Goal: Transaction & Acquisition: Purchase product/service

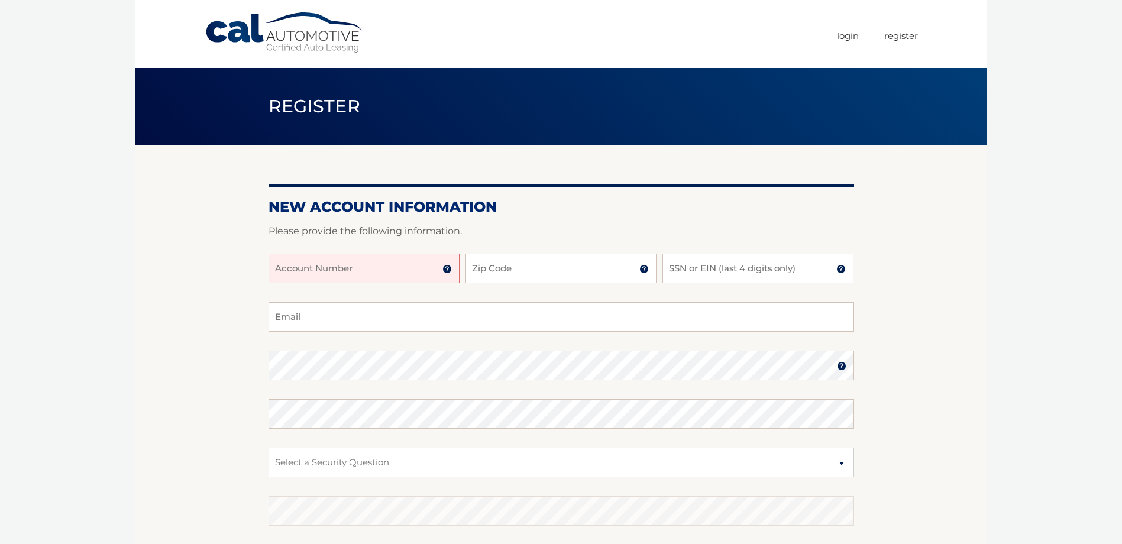
click at [414, 273] on input "Account Number" at bounding box center [364, 269] width 191 height 30
click at [375, 266] on input "Account Number" at bounding box center [364, 269] width 191 height 30
paste input "44455992601"
type input "44455992601"
click at [518, 270] on input "Zip Code" at bounding box center [560, 269] width 191 height 30
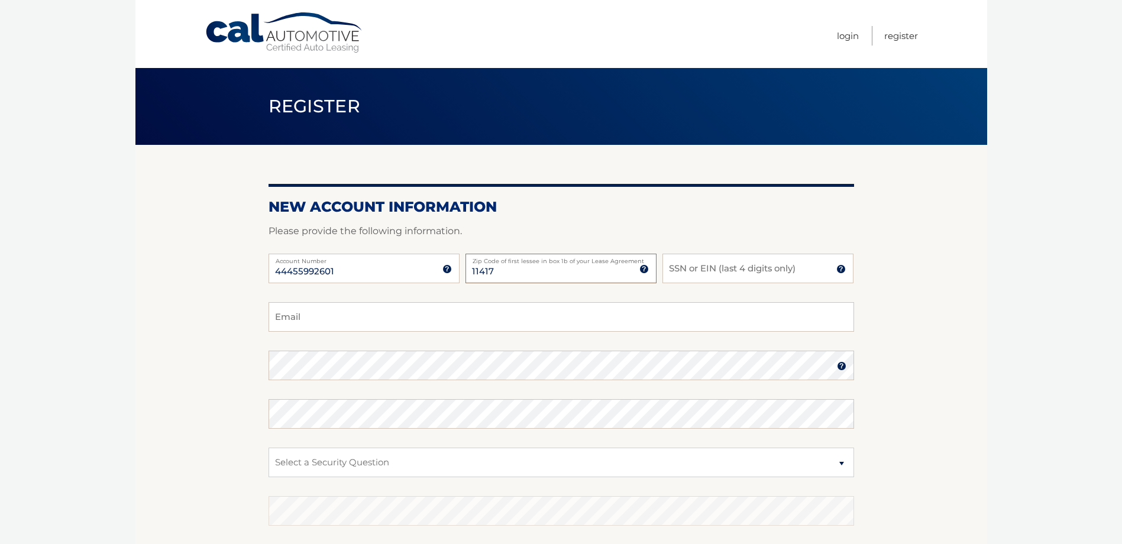
type input "11417"
click at [703, 270] on input "SSN or EIN (last 4 digits only)" at bounding box center [757, 269] width 191 height 30
click at [689, 303] on input "Email" at bounding box center [562, 317] width 586 height 30
click at [694, 315] on input "Alexsandra" at bounding box center [562, 317] width 586 height 30
type input "Alexsau95@hotmail.com"
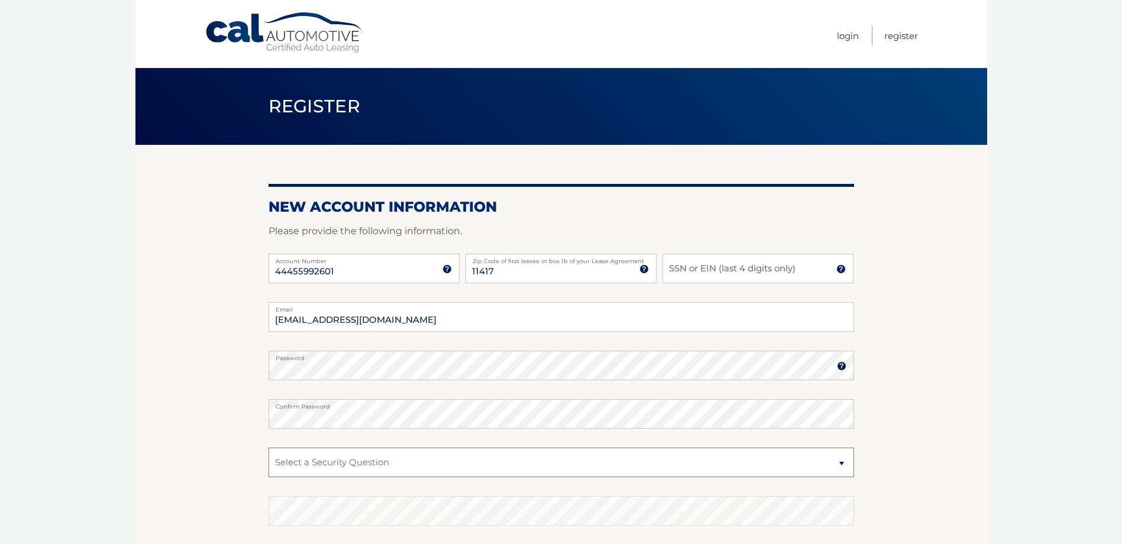
click at [670, 468] on select "Select a Security Question What was the name of your elementary school? What is…" at bounding box center [562, 463] width 586 height 30
select select "3"
click at [269, 448] on select "Select a Security Question What was the name of your elementary school? What is…" at bounding box center [562, 463] width 586 height 30
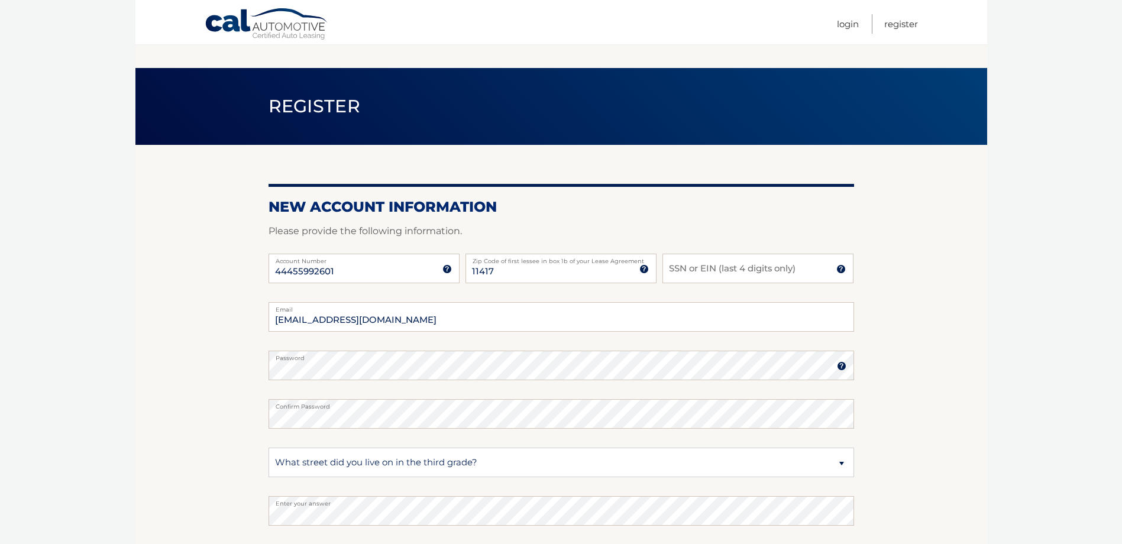
scroll to position [153, 0]
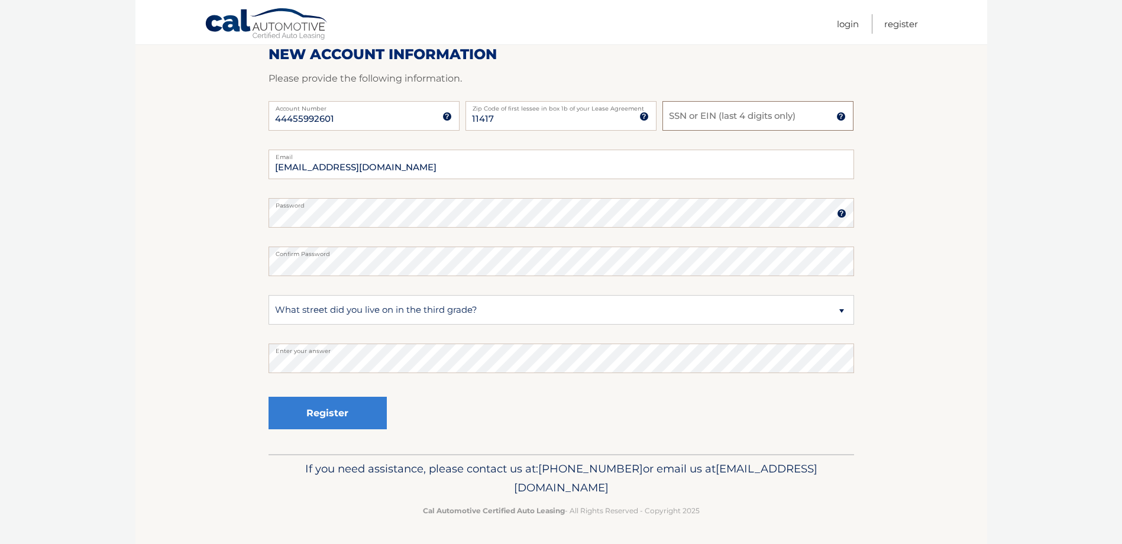
click at [771, 109] on input "SSN or EIN (last 4 digits only)" at bounding box center [757, 116] width 191 height 30
type input "1978"
click at [352, 407] on button "Register" at bounding box center [328, 413] width 118 height 33
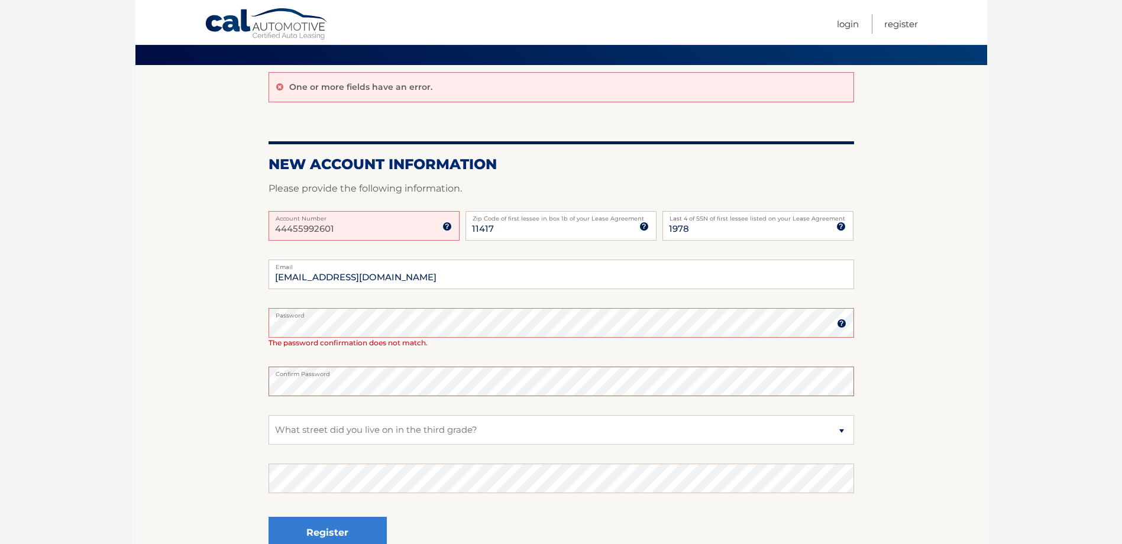
scroll to position [199, 0]
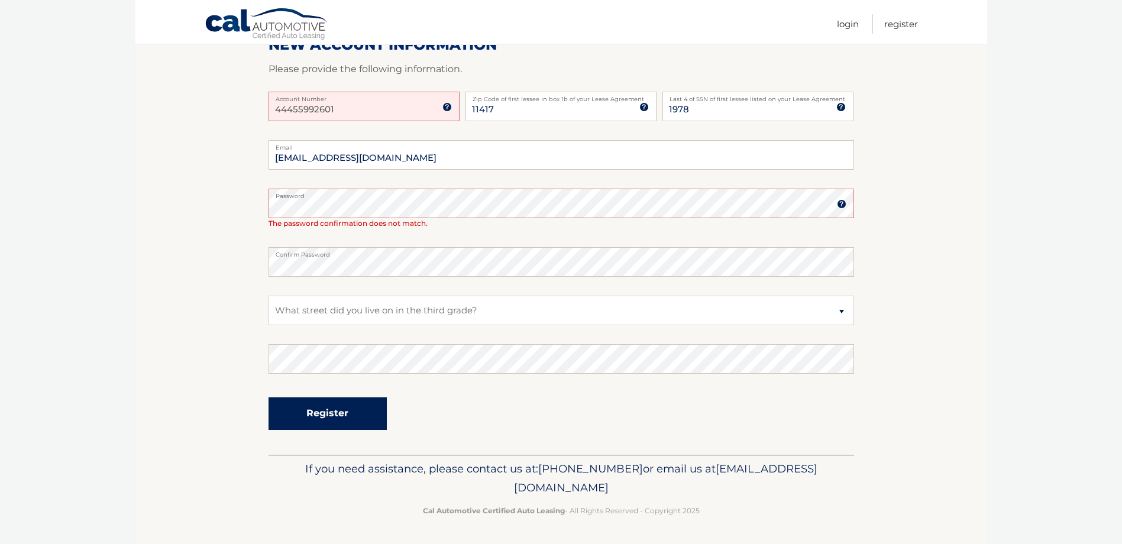
click at [308, 413] on button "Register" at bounding box center [328, 413] width 118 height 33
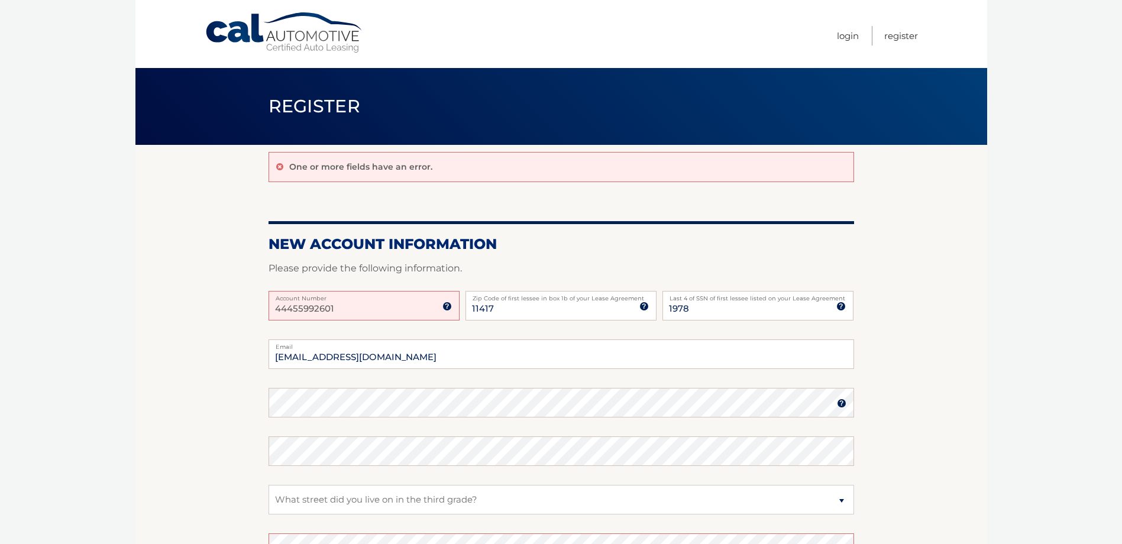
click at [360, 304] on input "44455992601" at bounding box center [364, 306] width 191 height 30
drag, startPoint x: 360, startPoint y: 304, endPoint x: 113, endPoint y: 318, distance: 247.0
click at [113, 318] on body "Cal Automotive Menu Login Register Register" at bounding box center [561, 272] width 1122 height 544
paste input "5XYRHDJF8SG"
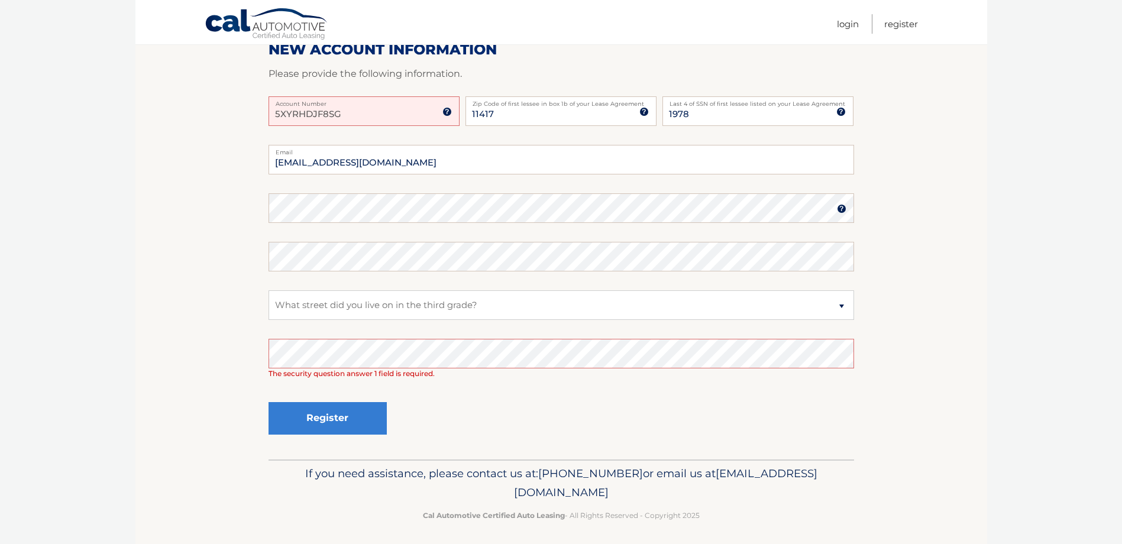
scroll to position [199, 0]
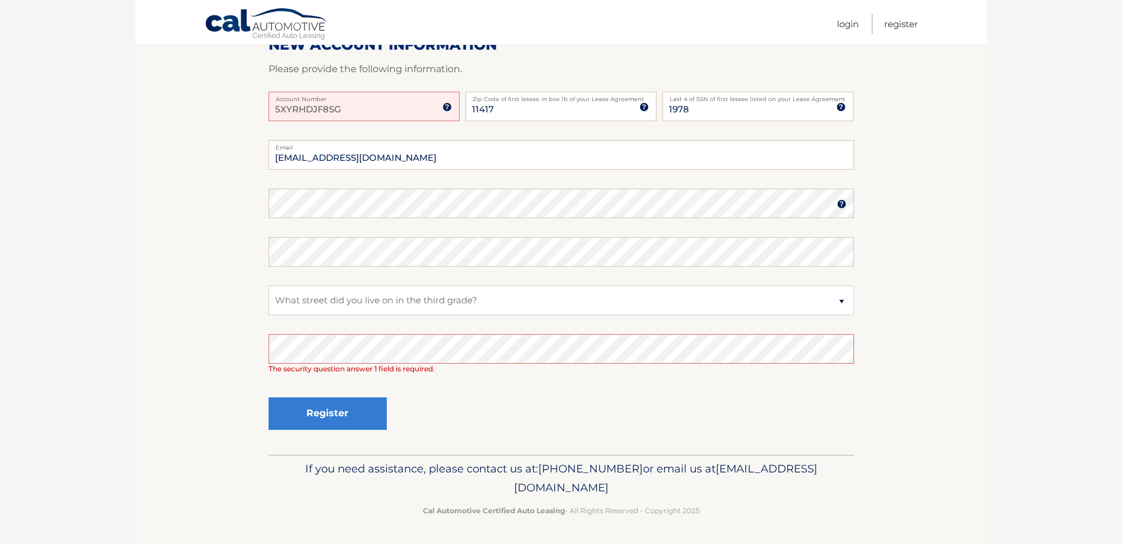
type input "5XYRHDJF8SG"
click at [218, 369] on section "One or more fields have an error. New Account Information Please provide the fo…" at bounding box center [561, 200] width 852 height 509
click at [285, 413] on button "Register" at bounding box center [328, 413] width 118 height 33
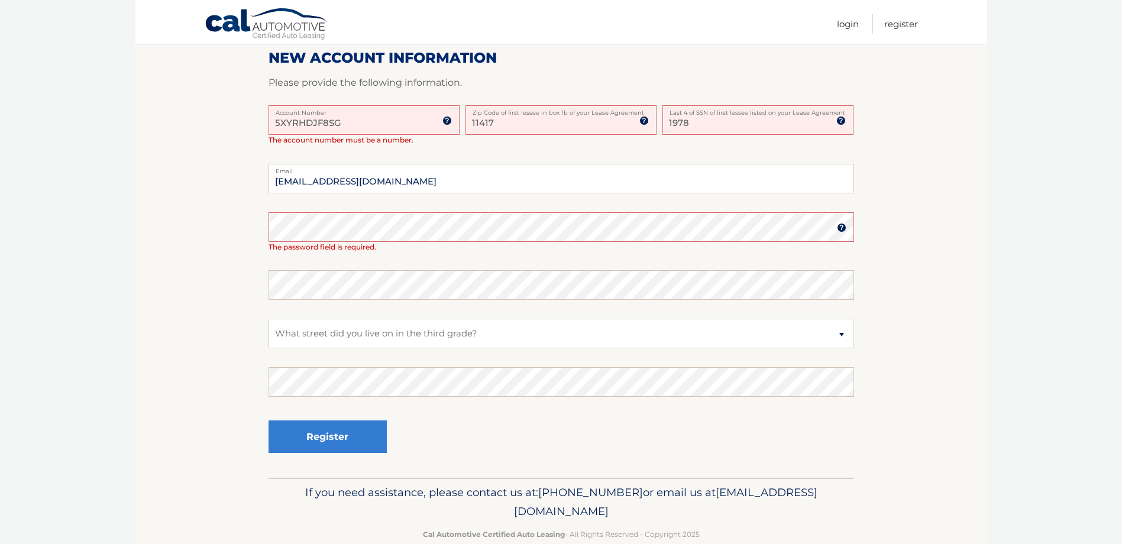
scroll to position [296, 0]
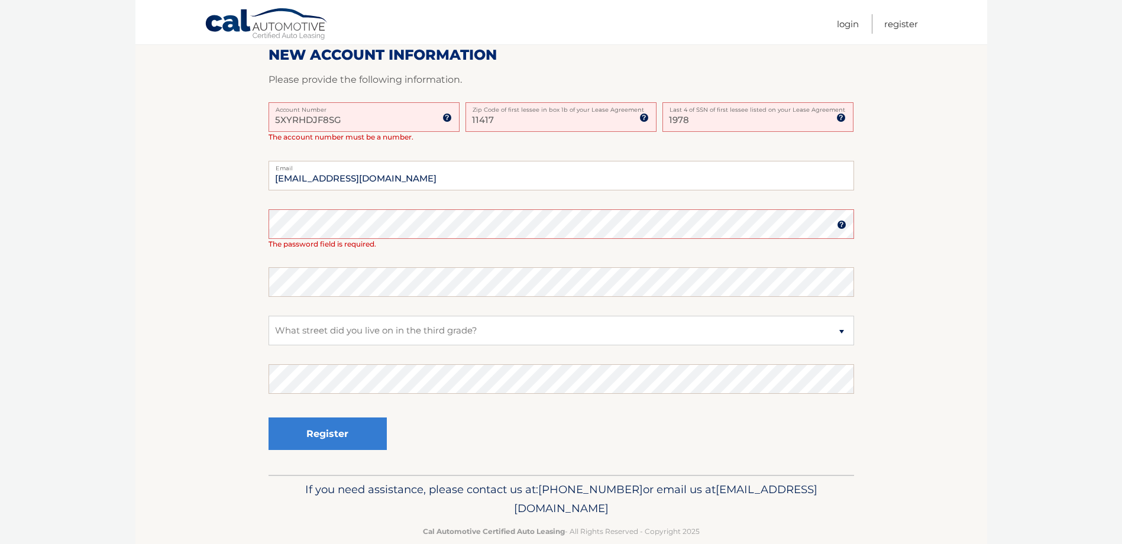
click at [348, 109] on label "Account Number" at bounding box center [364, 106] width 191 height 9
click at [348, 109] on input "5XYRHDJF8SG" at bounding box center [364, 117] width 191 height 30
paste input "44455992601"
click at [351, 125] on input "5XYRHDJF8SG" at bounding box center [364, 117] width 191 height 30
type input "44455992601"
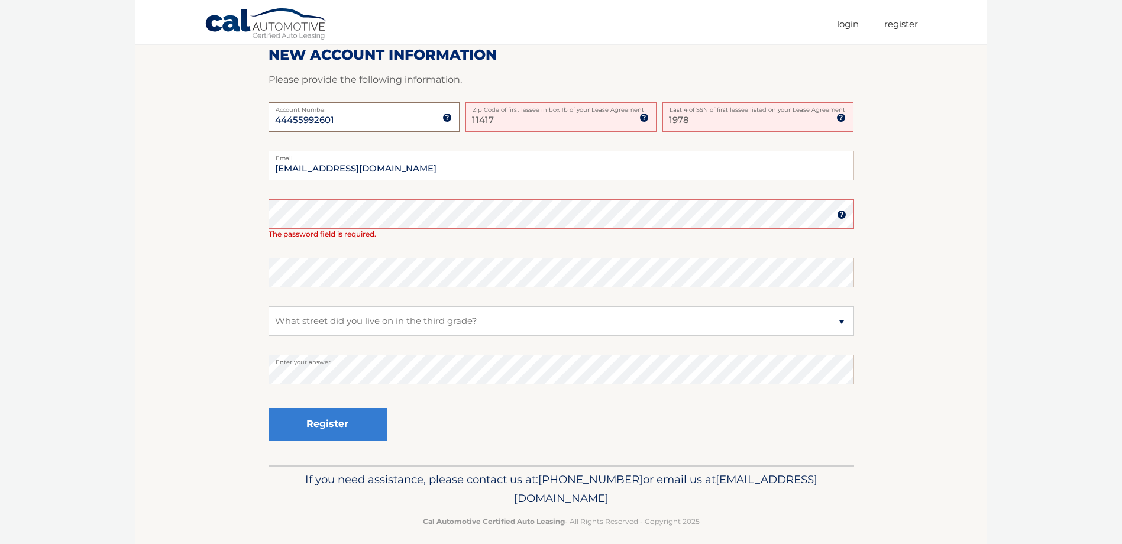
click at [275, 124] on input "44455992601" at bounding box center [364, 117] width 191 height 30
click at [570, 163] on input "Alexsau95@hotmail.com" at bounding box center [562, 166] width 586 height 30
click at [566, 198] on fieldset "Alexsau95@hotmail.com Email Password Password should be a minimum of 6 characte…" at bounding box center [562, 308] width 586 height 315
click at [349, 422] on button "Register" at bounding box center [328, 424] width 118 height 33
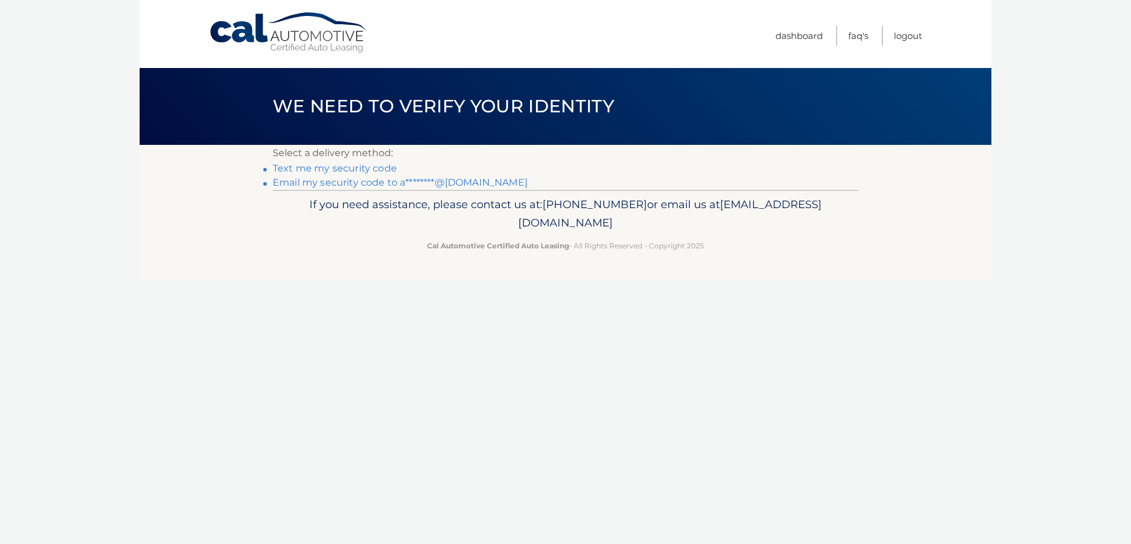
click at [329, 168] on link "Text me my security code" at bounding box center [335, 168] width 124 height 11
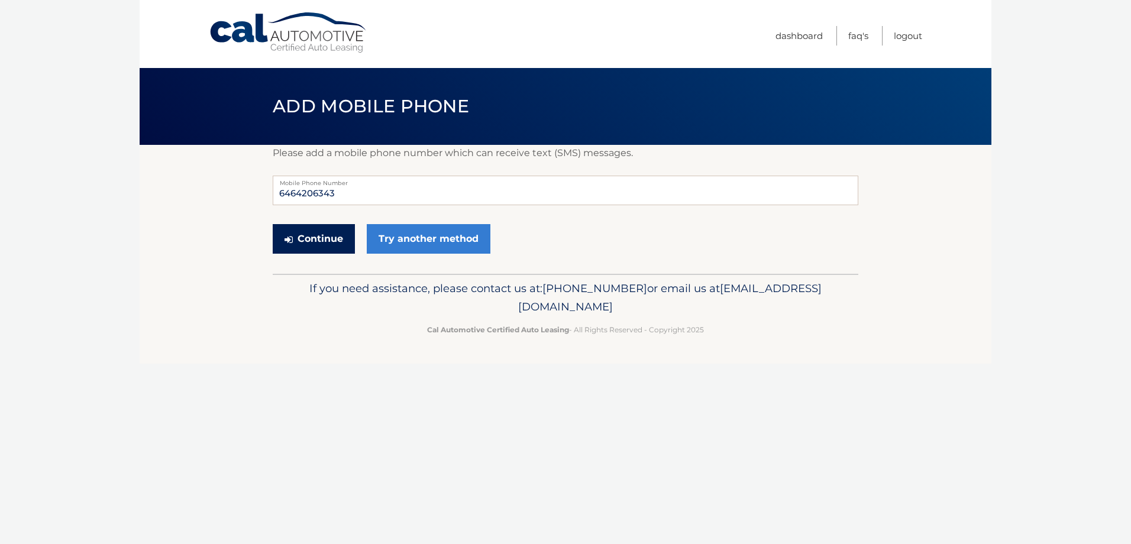
click at [316, 231] on button "Continue" at bounding box center [314, 239] width 82 height 30
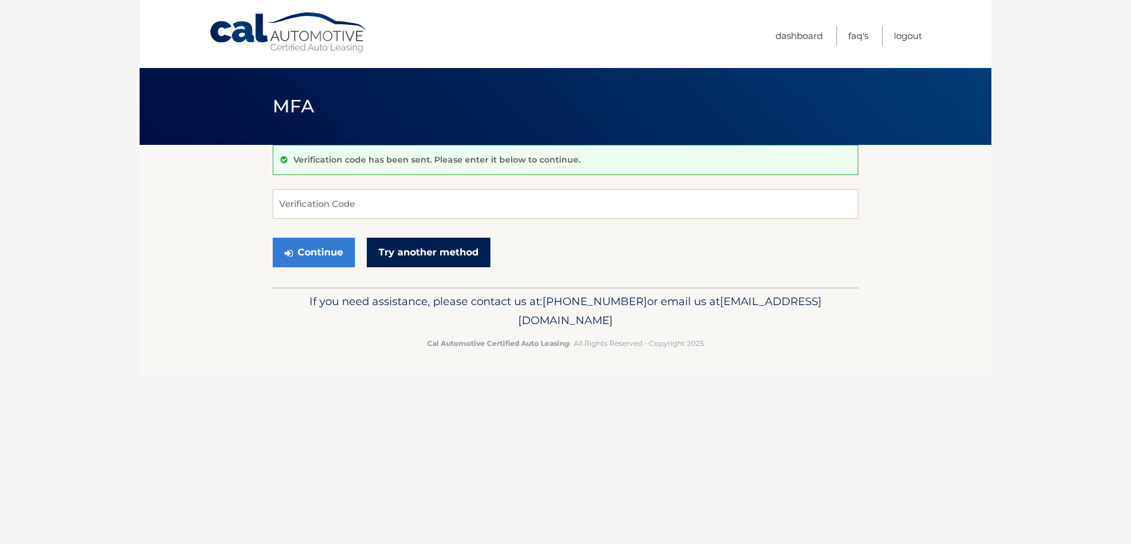
click at [407, 259] on link "Try another method" at bounding box center [429, 253] width 124 height 30
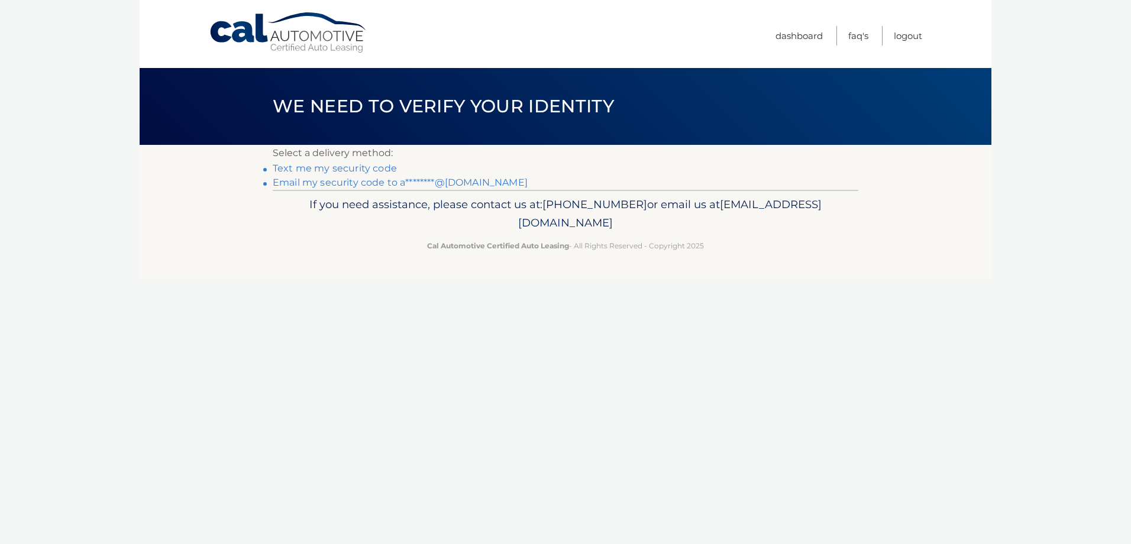
click at [356, 183] on link "Email my security code to a********@[DOMAIN_NAME]" at bounding box center [400, 182] width 255 height 11
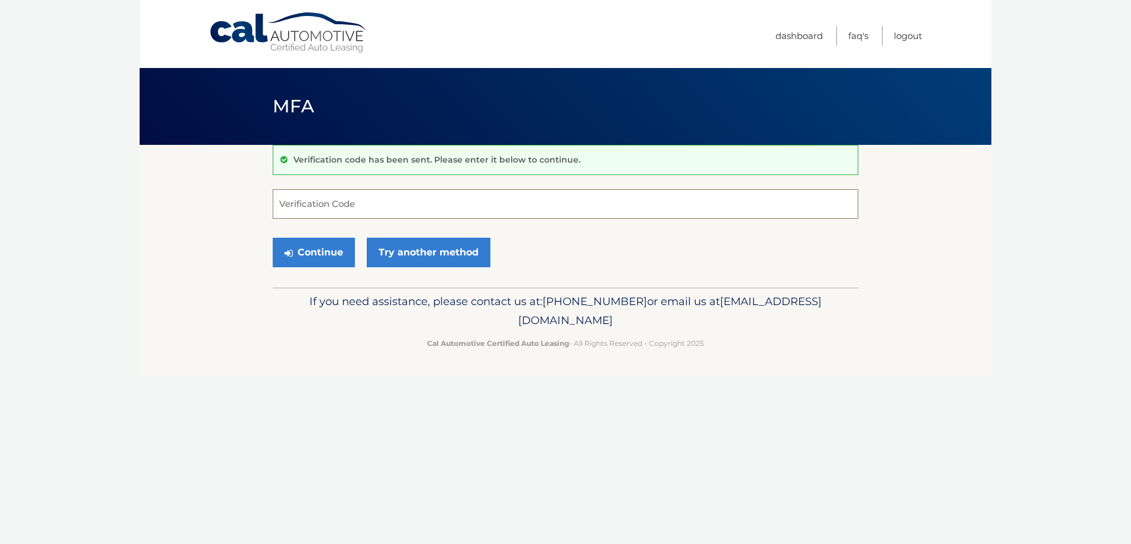
click at [327, 208] on input "Verification Code" at bounding box center [566, 204] width 586 height 30
paste input "544909"
click at [345, 257] on button "Continue" at bounding box center [314, 253] width 82 height 30
click at [334, 257] on button "Continue" at bounding box center [314, 253] width 82 height 30
click at [308, 253] on button "Continue" at bounding box center [314, 253] width 82 height 30
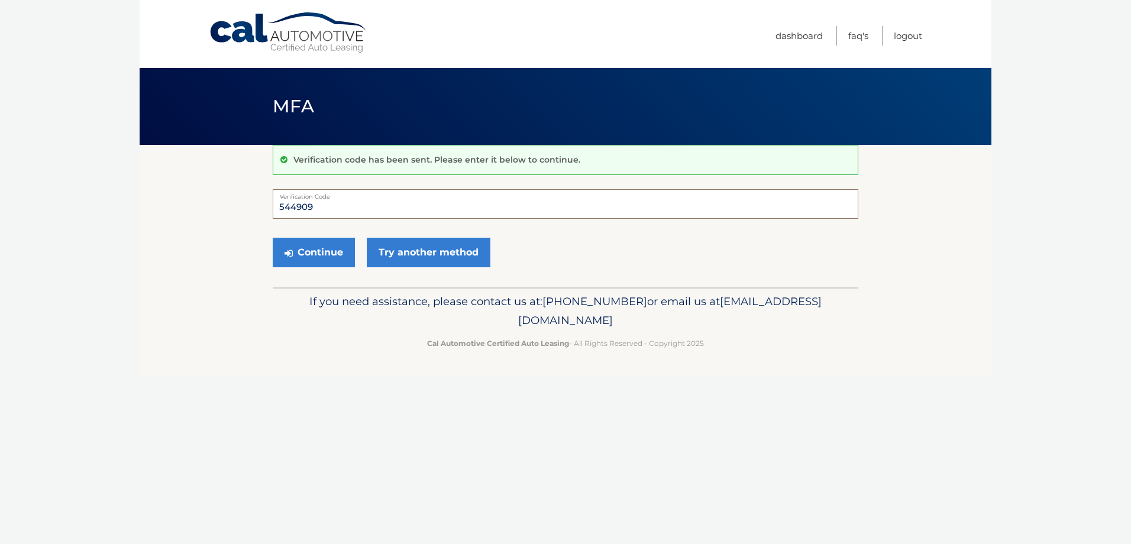
drag, startPoint x: 344, startPoint y: 213, endPoint x: 172, endPoint y: 186, distance: 173.7
click at [172, 186] on section "Verification code has been sent. Please enter it below to continue. 544909 Veri…" at bounding box center [566, 216] width 852 height 143
type input "544909"
click at [306, 249] on button "Continue" at bounding box center [314, 253] width 82 height 30
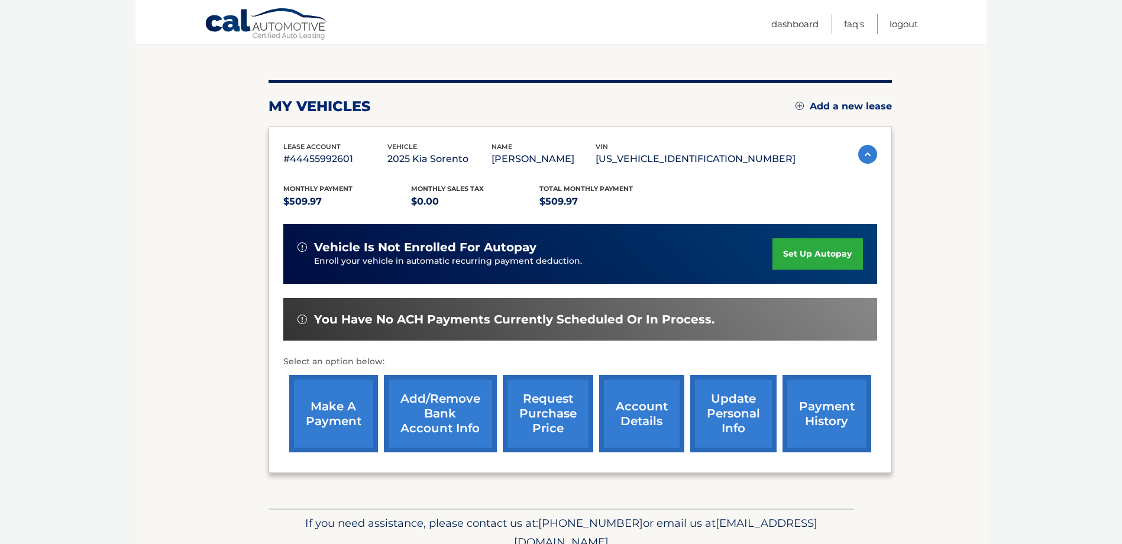
scroll to position [173, 0]
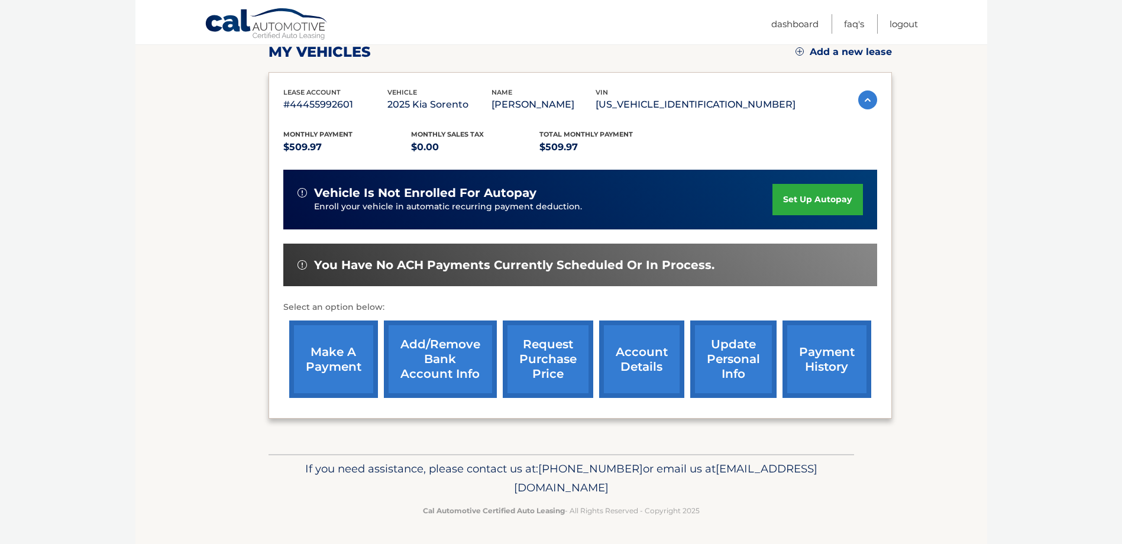
click at [344, 332] on link "make a payment" at bounding box center [333, 359] width 89 height 77
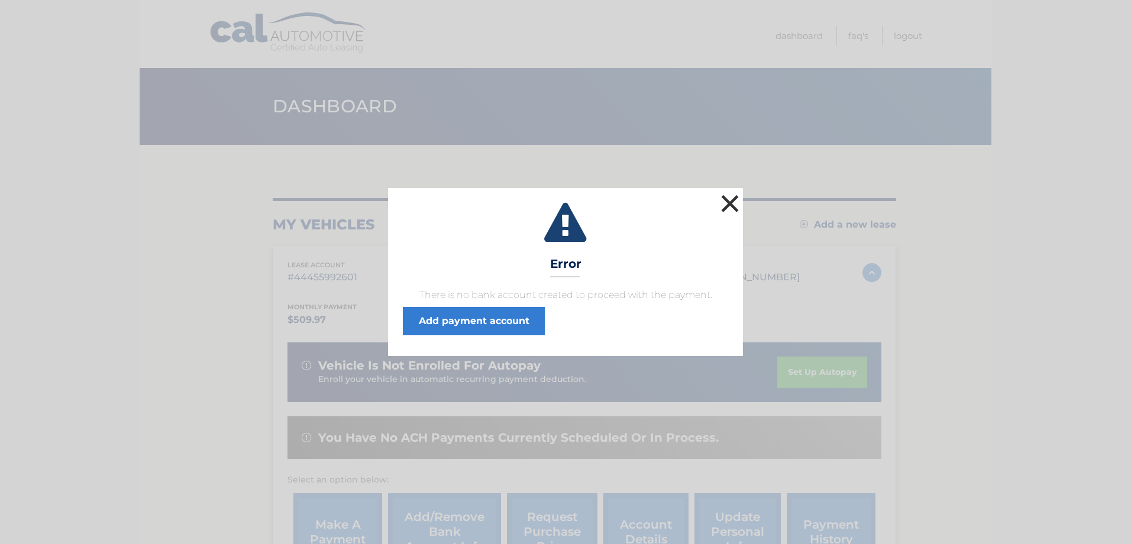
click at [731, 201] on button "×" at bounding box center [730, 204] width 24 height 24
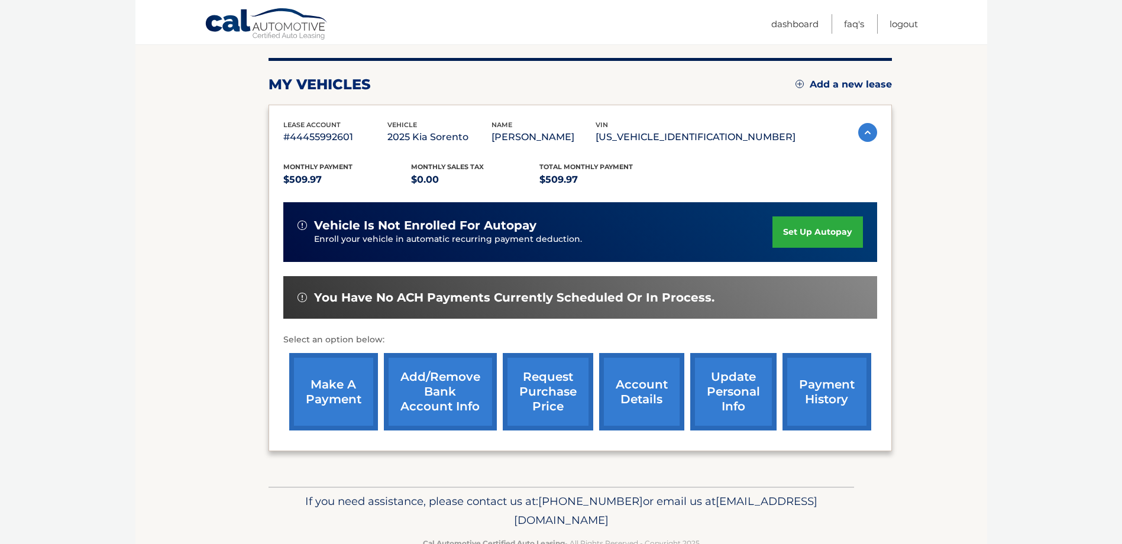
scroll to position [114, 0]
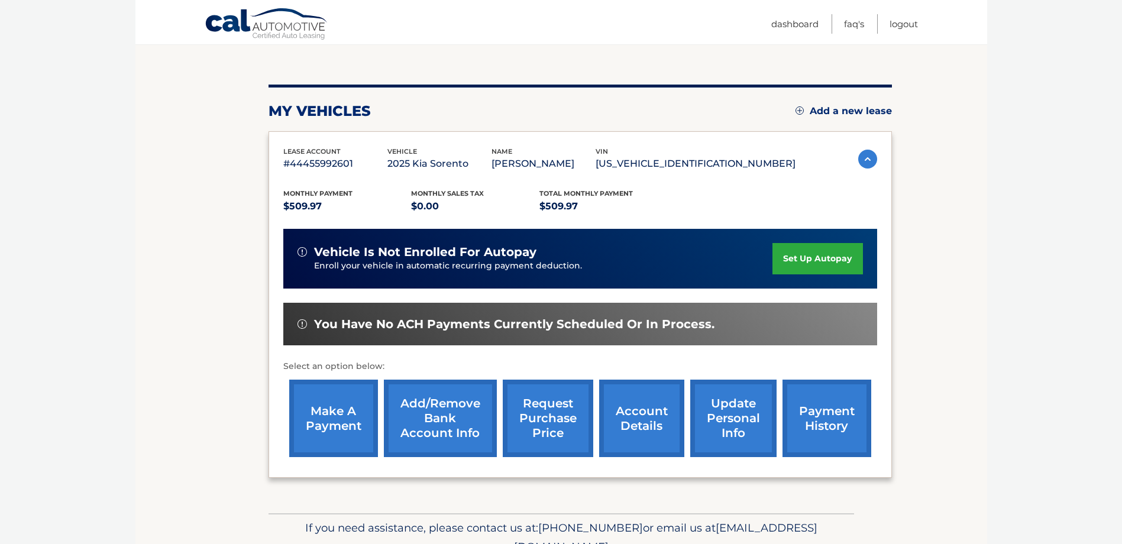
click at [442, 423] on link "Add/Remove bank account info" at bounding box center [440, 418] width 113 height 77
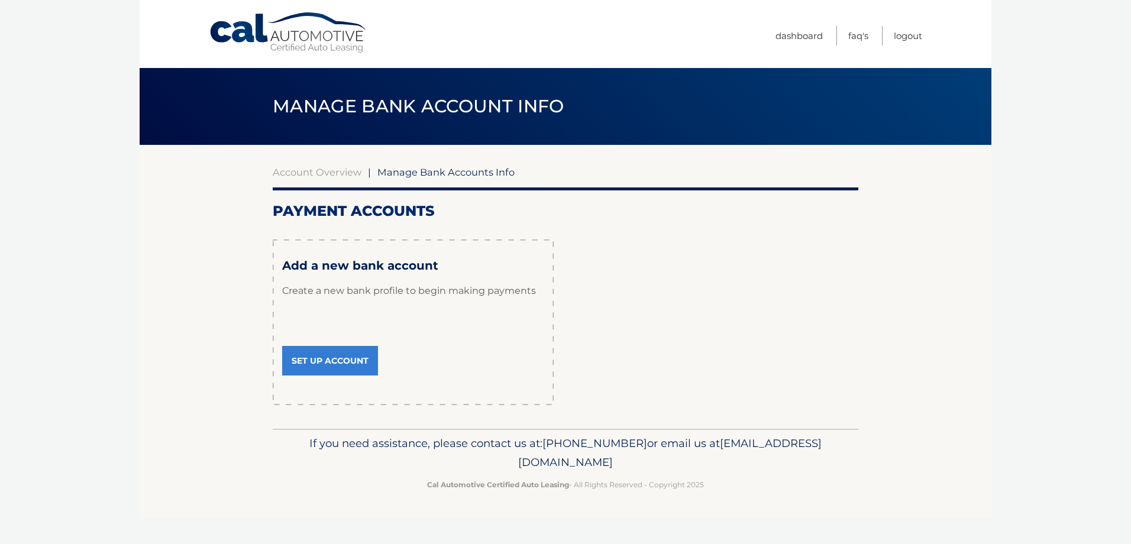
click at [319, 352] on link "Set Up Account" at bounding box center [330, 361] width 96 height 30
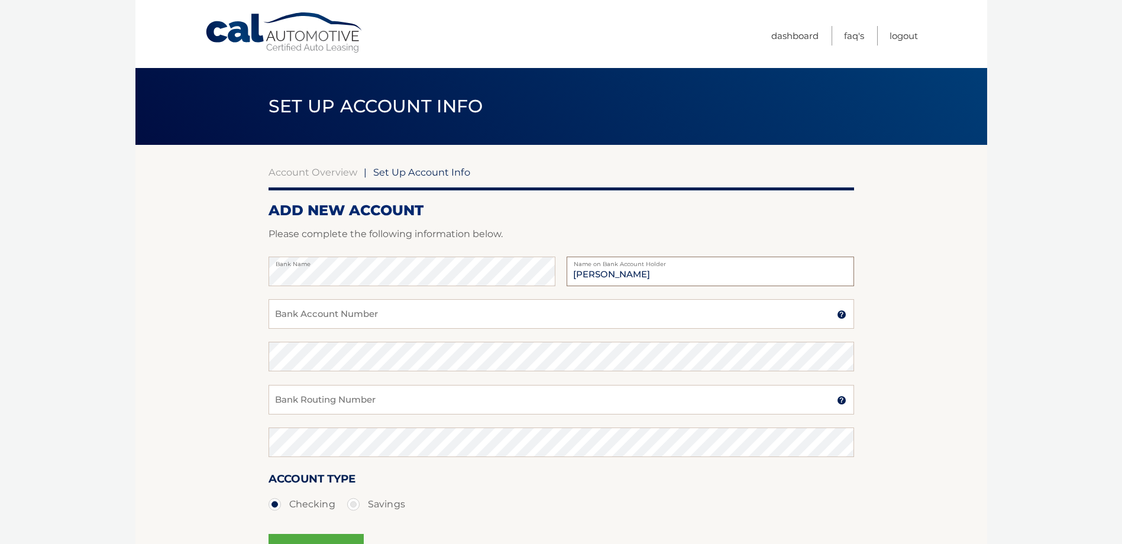
type input "[PERSON_NAME]"
click at [251, 270] on section "Account Overview | Set Up Account Info ADD NEW ACCOUNT Please complete the foll…" at bounding box center [561, 370] width 852 height 451
click at [352, 316] on input "Bank Account Number" at bounding box center [562, 314] width 586 height 30
type input "12026689932"
click at [495, 395] on input "Bank Routing Number" at bounding box center [562, 400] width 586 height 30
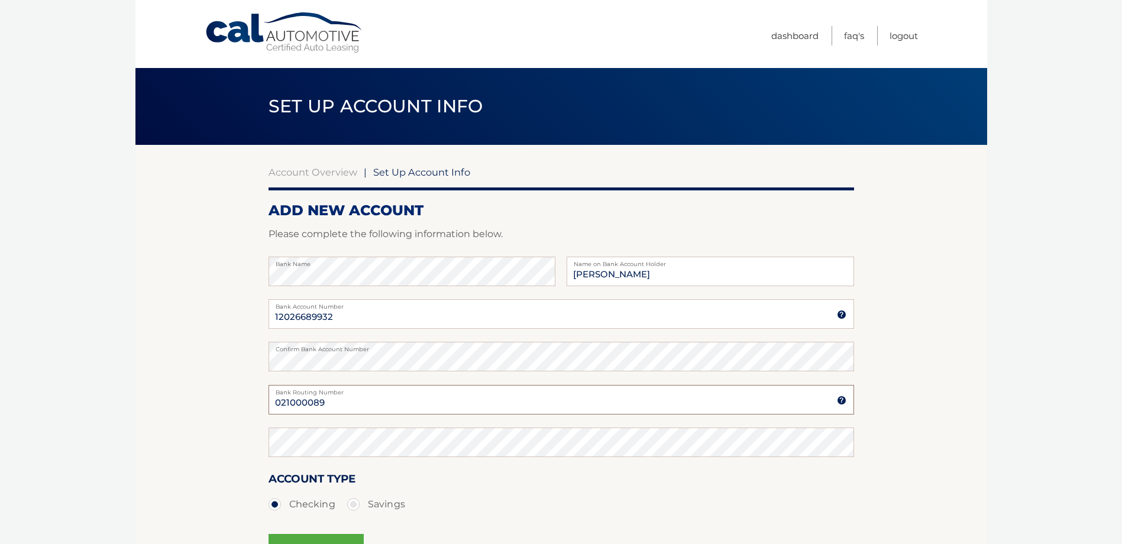
type input "021000089"
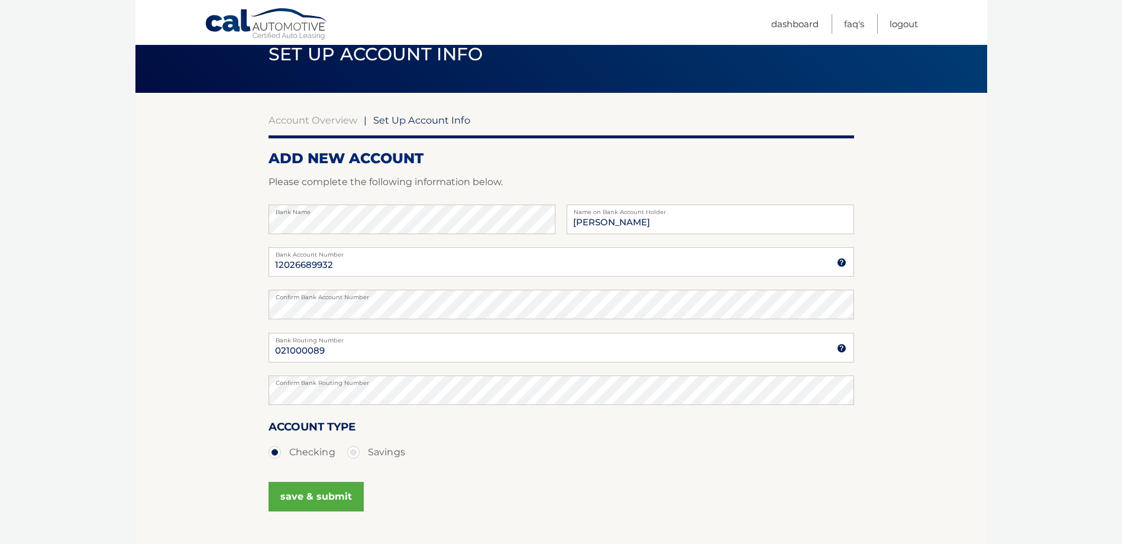
scroll to position [79, 0]
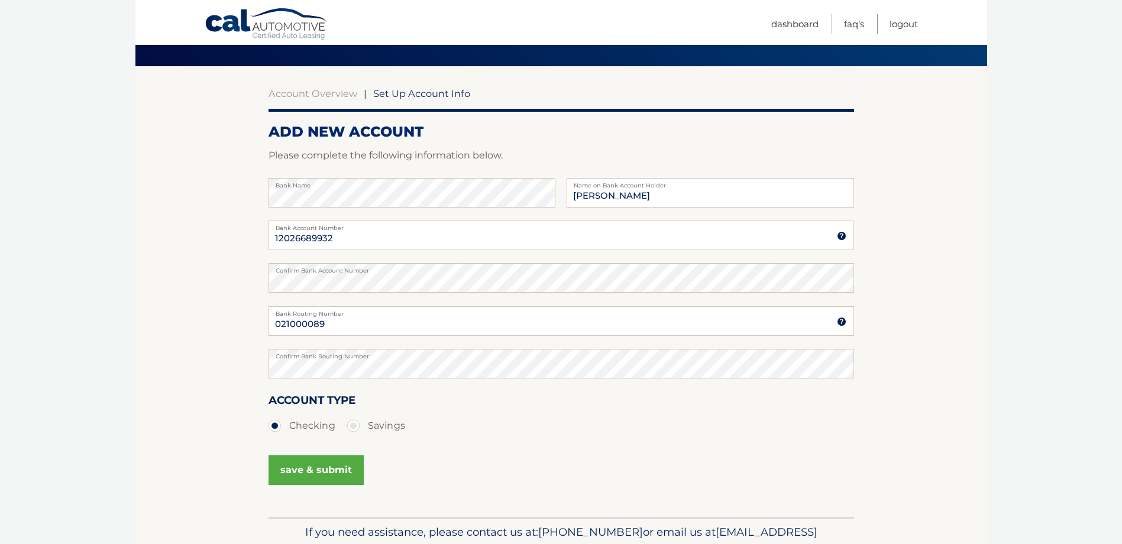
click at [292, 470] on button "save & submit" at bounding box center [316, 470] width 95 height 30
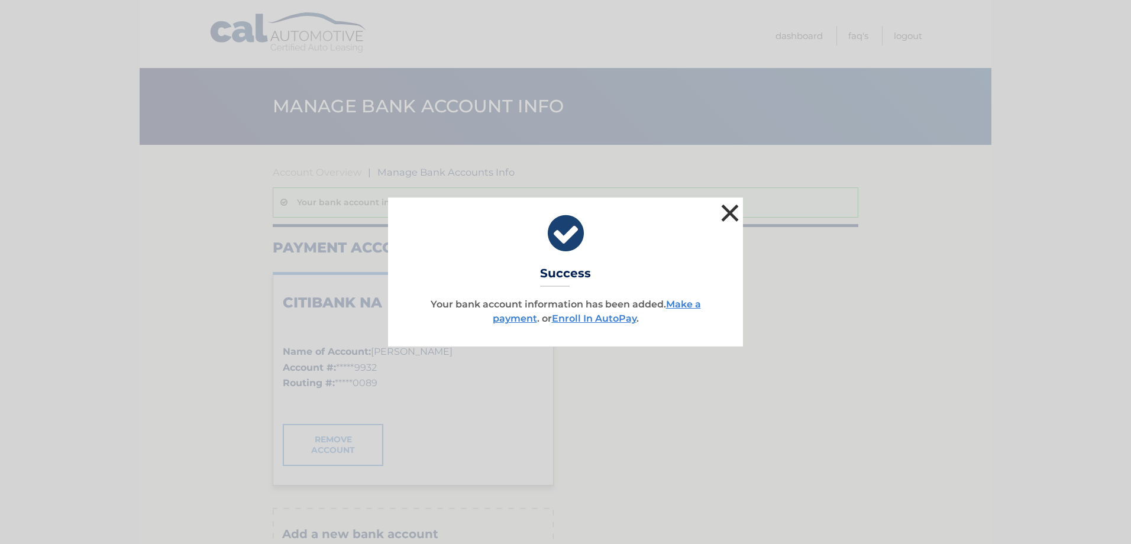
click at [728, 215] on button "×" at bounding box center [730, 213] width 24 height 24
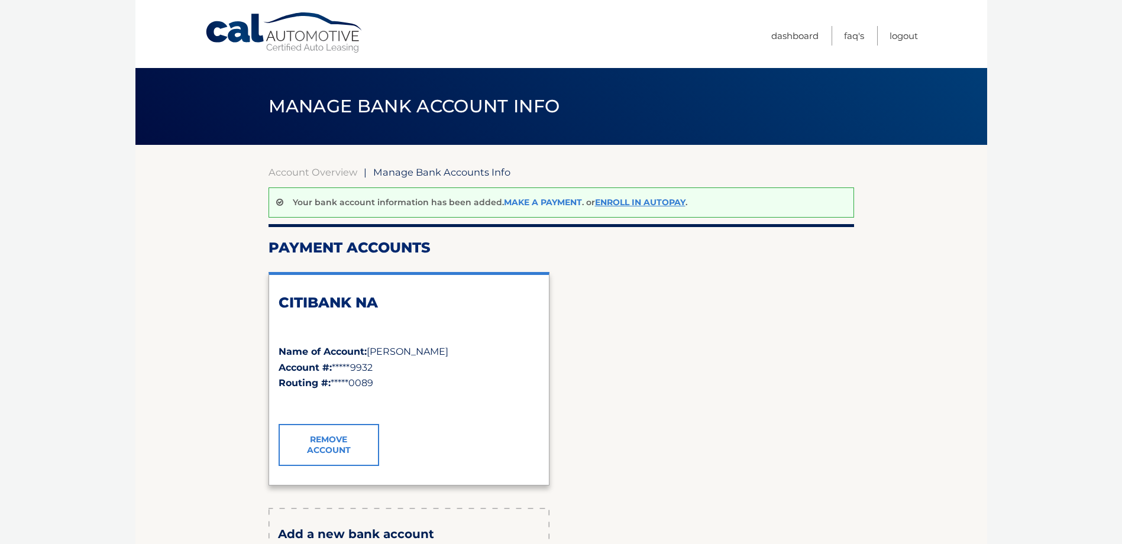
click at [557, 201] on link "Make a payment" at bounding box center [543, 202] width 78 height 11
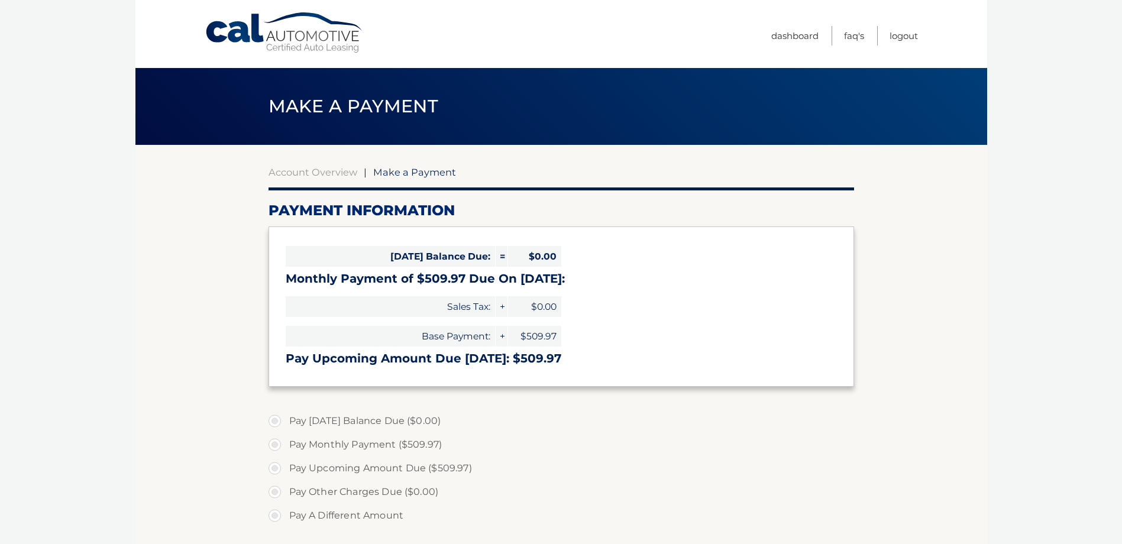
select select "MjMyYTE3YzEtZDQxNC00MTI5LWJlNGItNDQwZDFiOTZkZTVi"
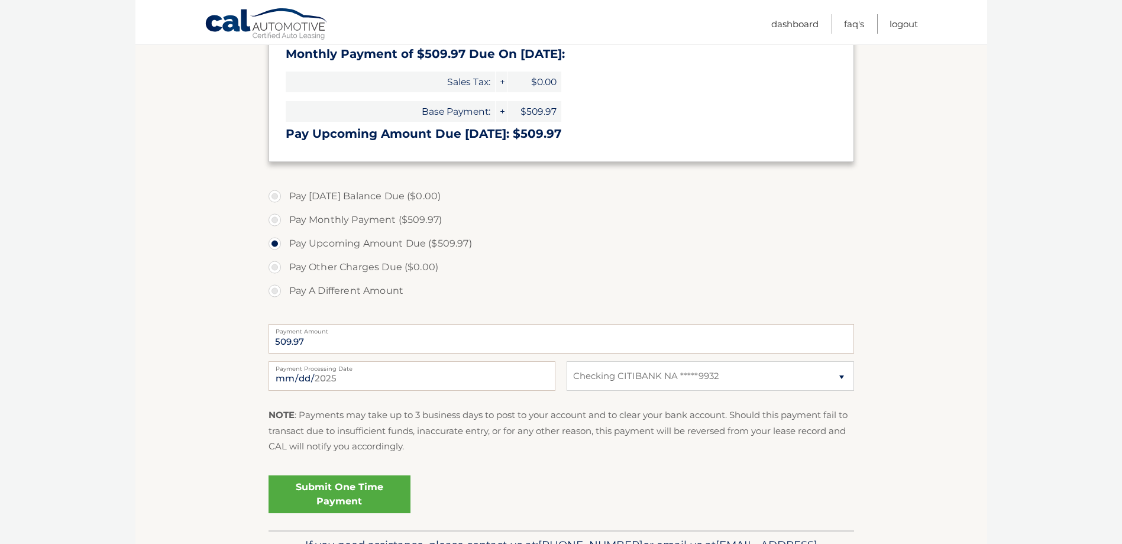
scroll to position [237, 0]
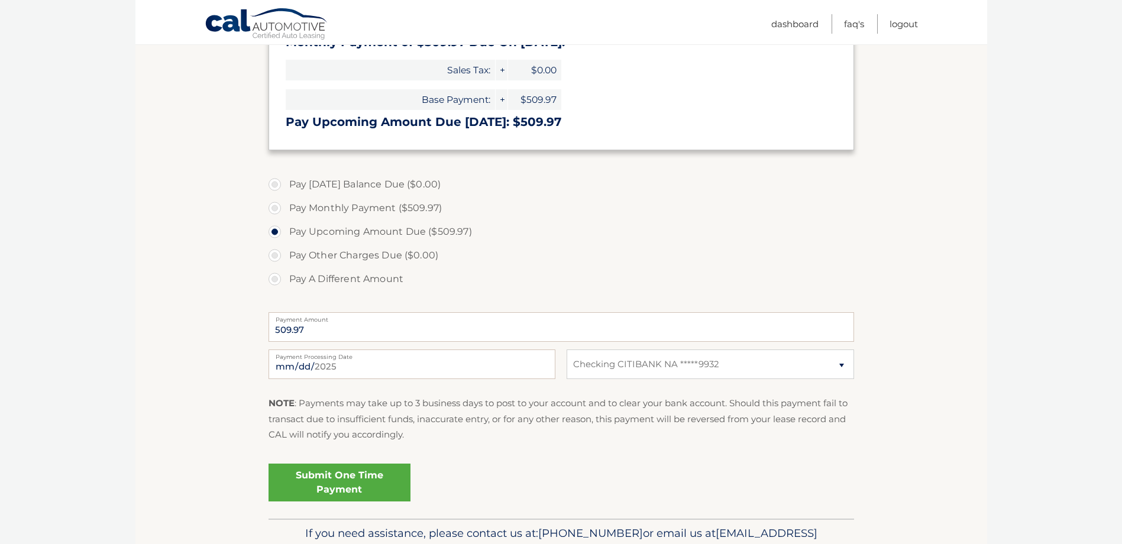
click at [373, 358] on label "Payment Processing Date" at bounding box center [412, 354] width 287 height 9
click at [373, 358] on input "[DATE]" at bounding box center [412, 365] width 287 height 30
click at [297, 366] on input "[DATE]" at bounding box center [412, 365] width 287 height 30
click at [315, 366] on input "2025-08-19" at bounding box center [412, 365] width 287 height 30
type input "2025-08-18"
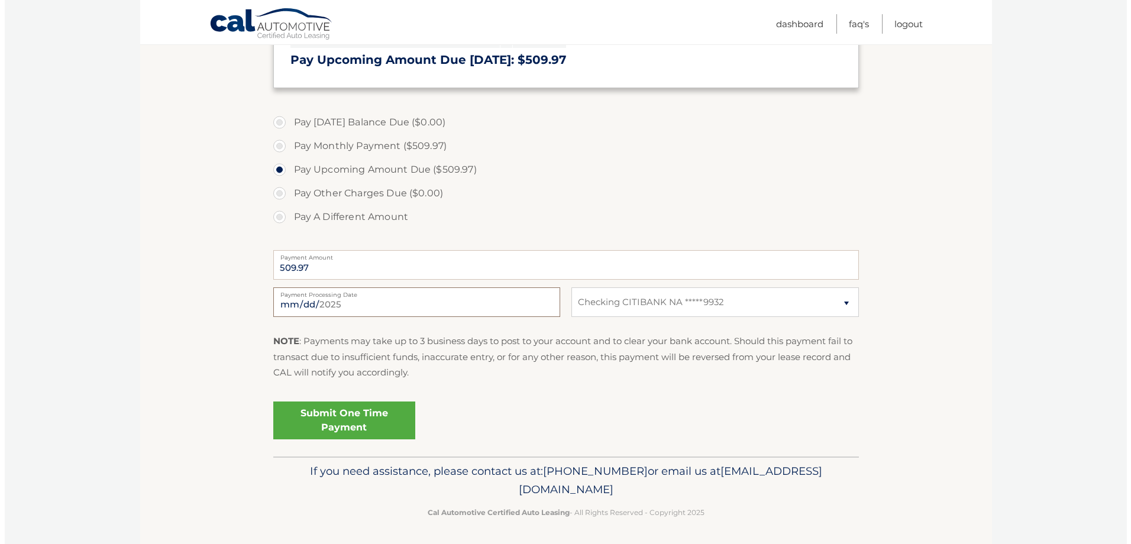
scroll to position [301, 0]
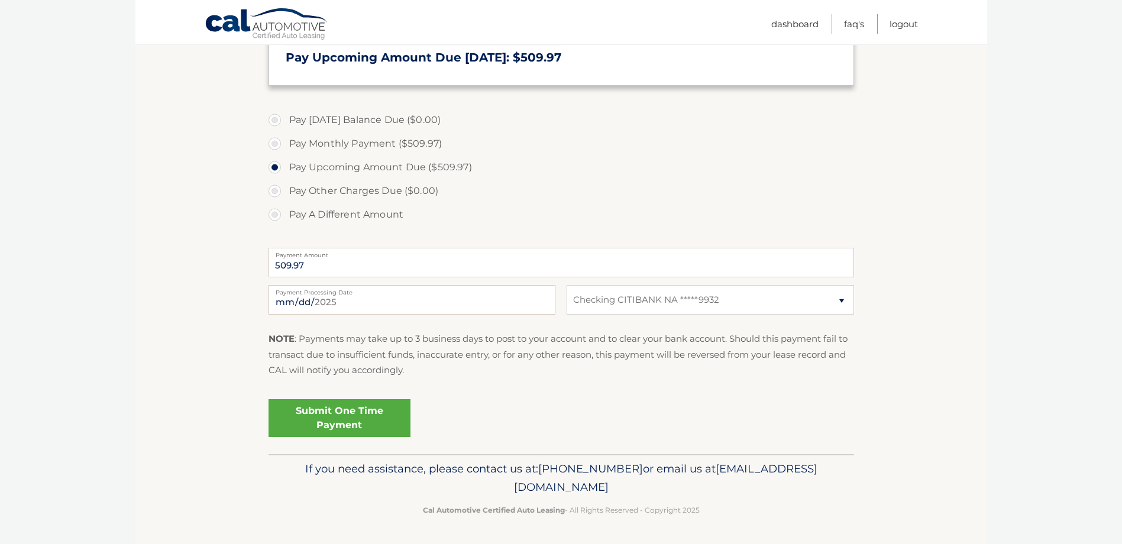
click at [360, 413] on link "Submit One Time Payment" at bounding box center [340, 418] width 142 height 38
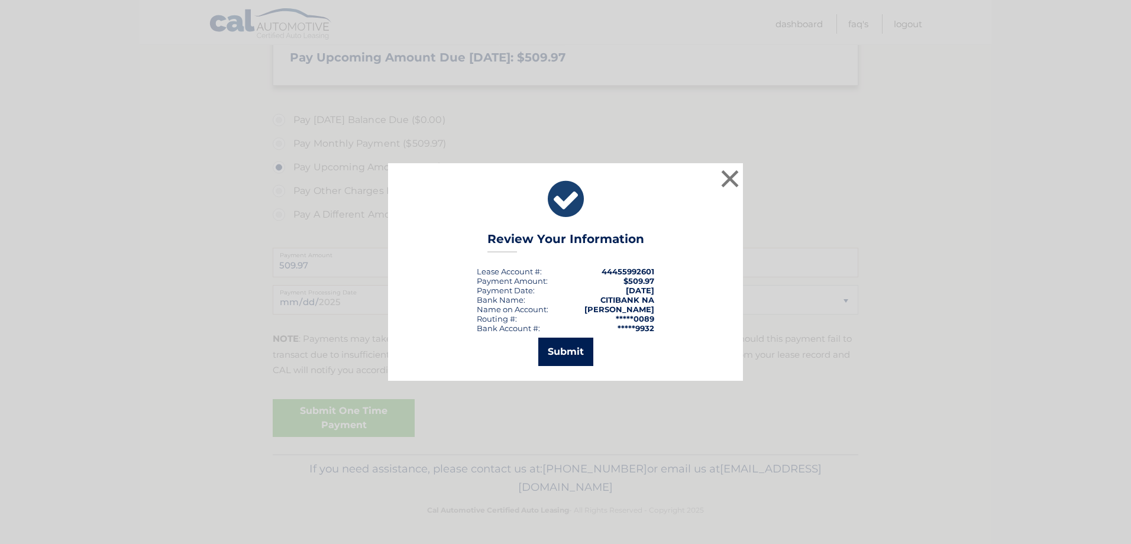
click at [575, 348] on button "Submit" at bounding box center [565, 352] width 55 height 28
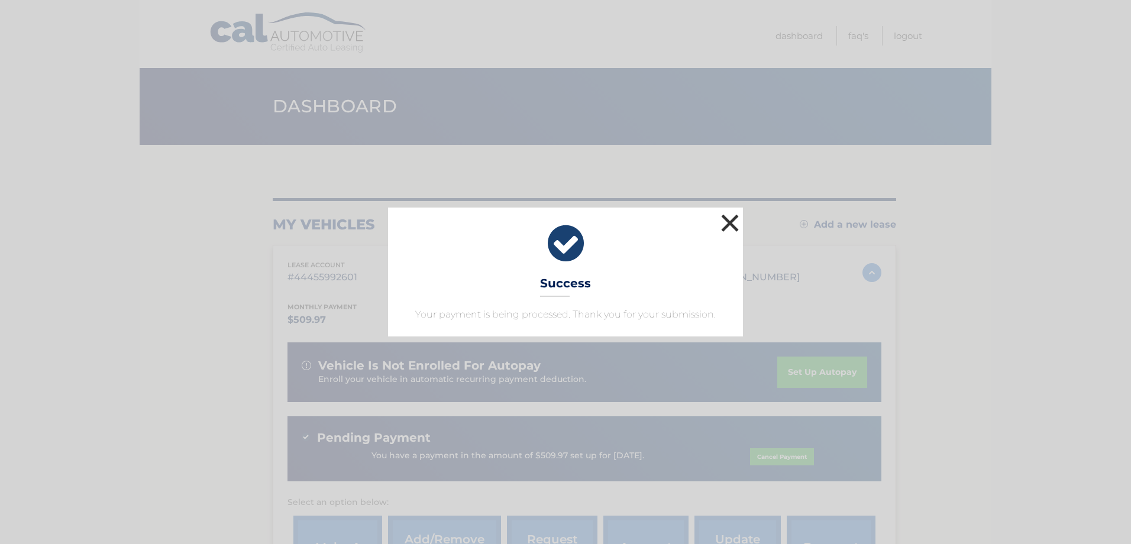
click at [723, 232] on button "×" at bounding box center [730, 223] width 24 height 24
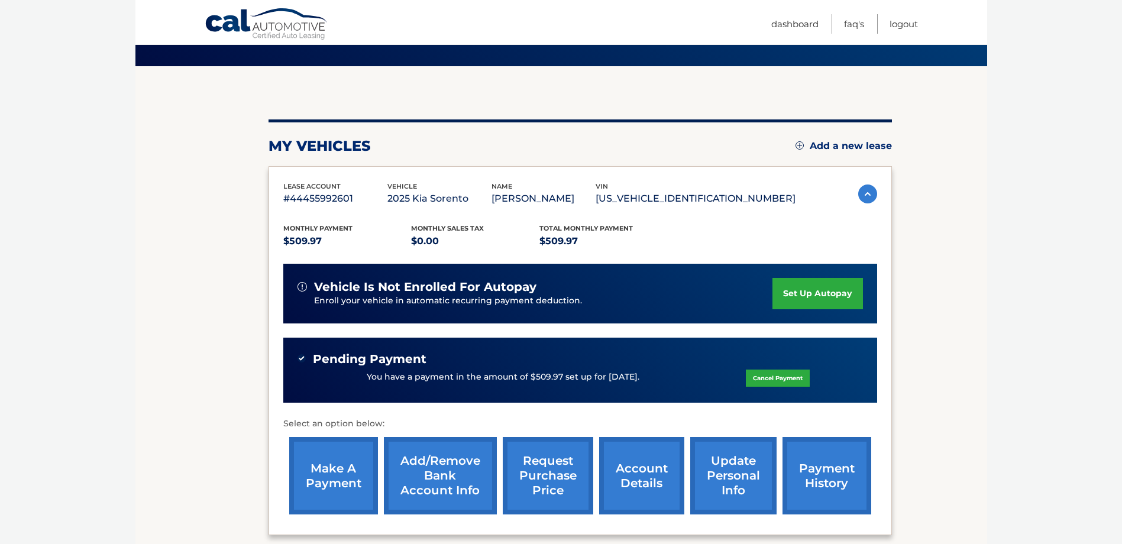
scroll to position [77, 0]
